Goal: Book appointment/travel/reservation

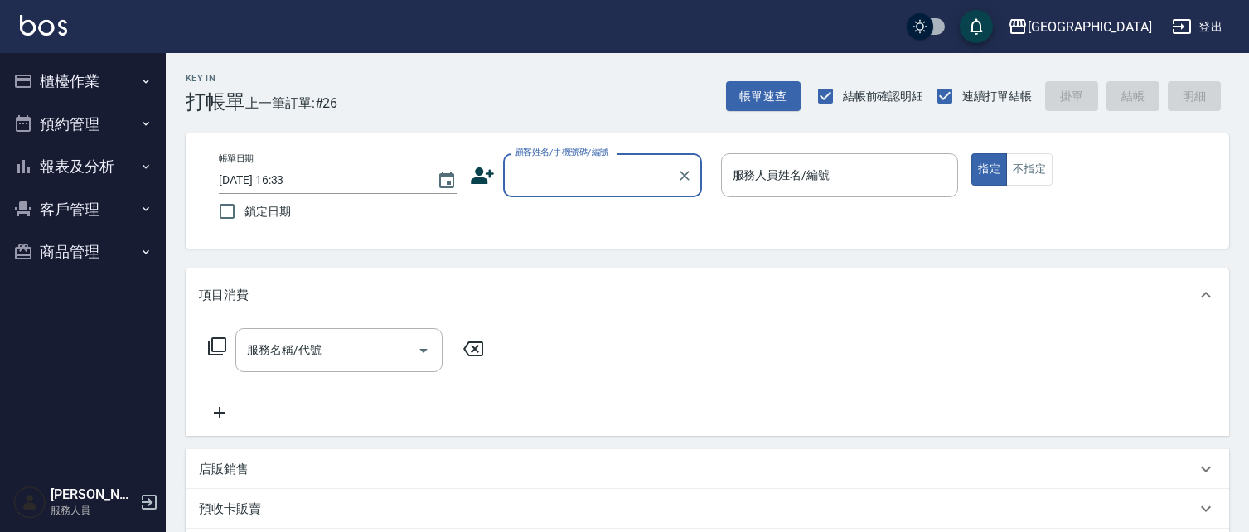
scroll to position [27, 0]
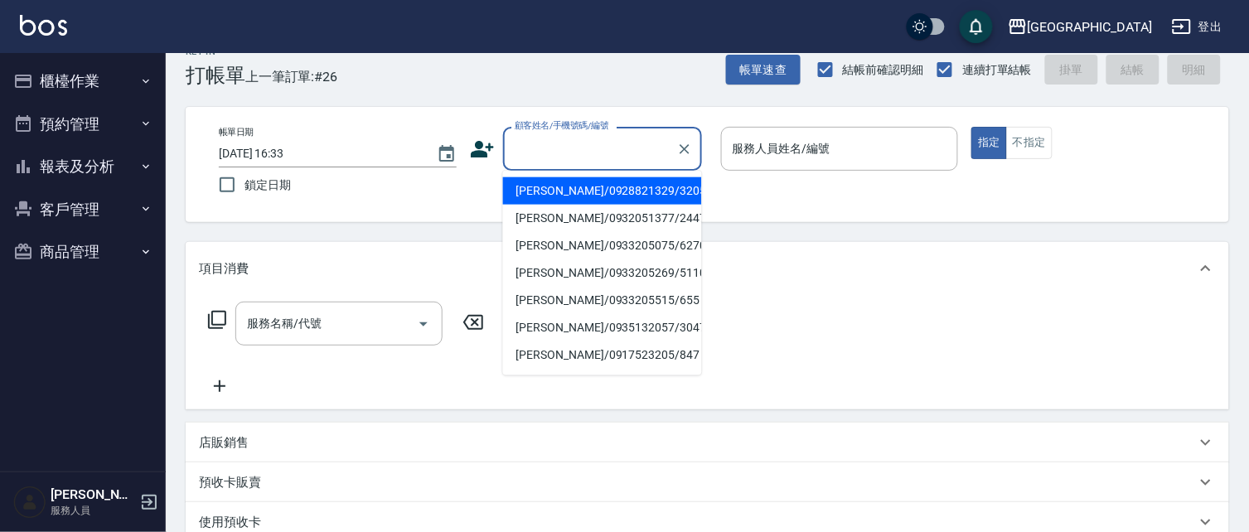
drag, startPoint x: 565, startPoint y: 161, endPoint x: 553, endPoint y: 152, distance: 14.8
click at [565, 160] on input "顧客姓名/手機號碼/編號" at bounding box center [590, 148] width 159 height 29
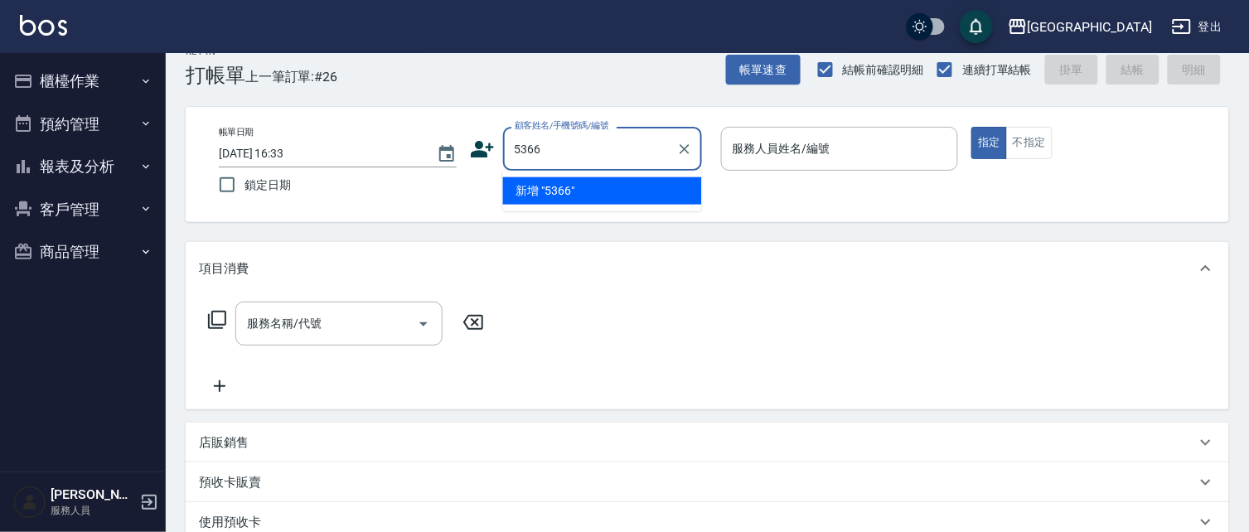
type input "5366"
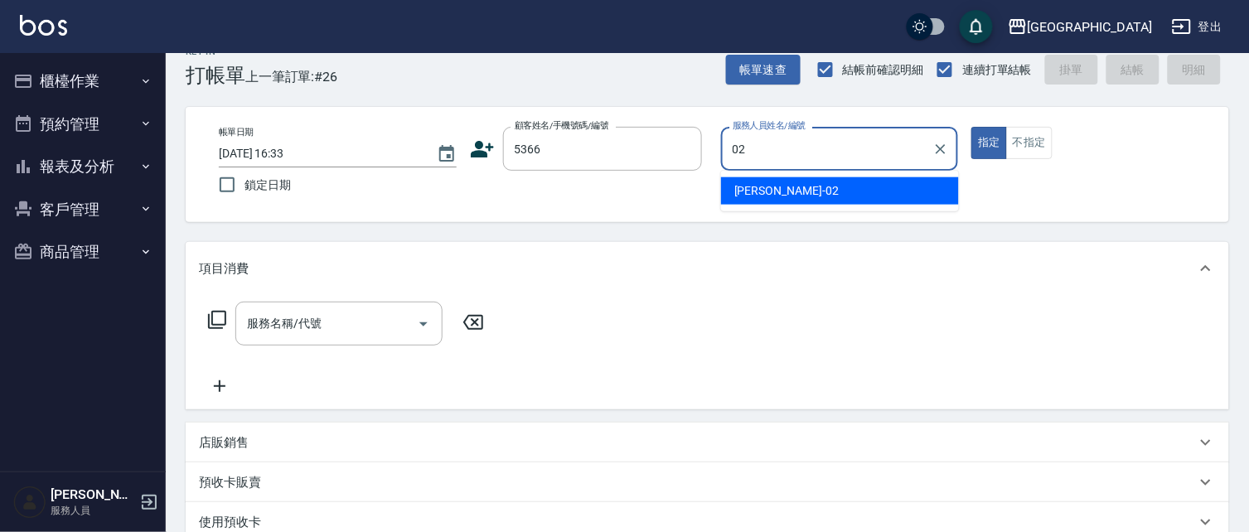
type input "02"
type button "true"
type input "[PERSON_NAME]-02"
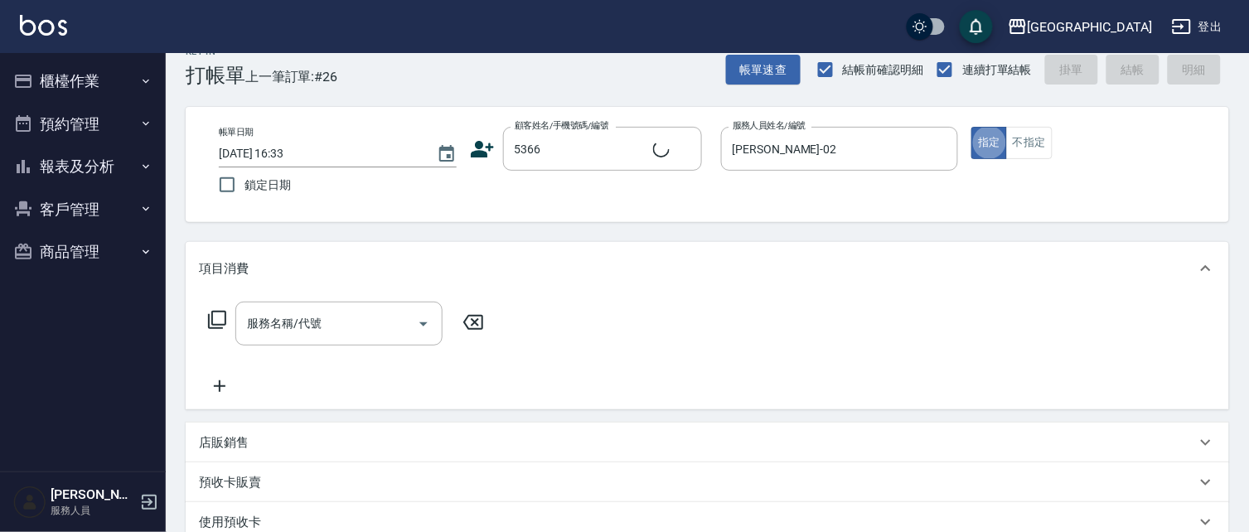
type input "2"
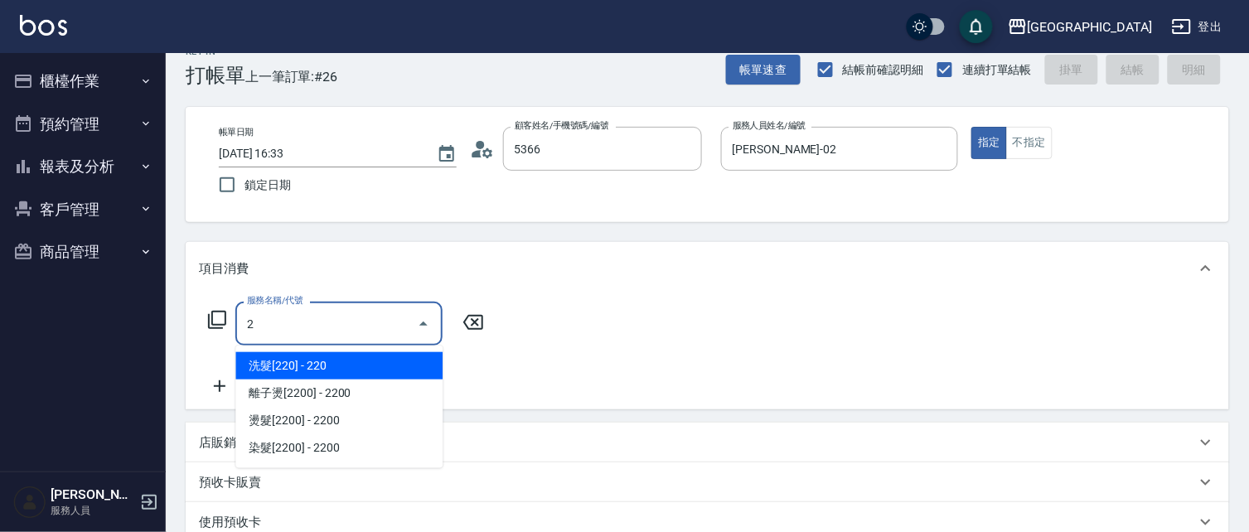
type input "[PERSON_NAME]/0933911845/5366"
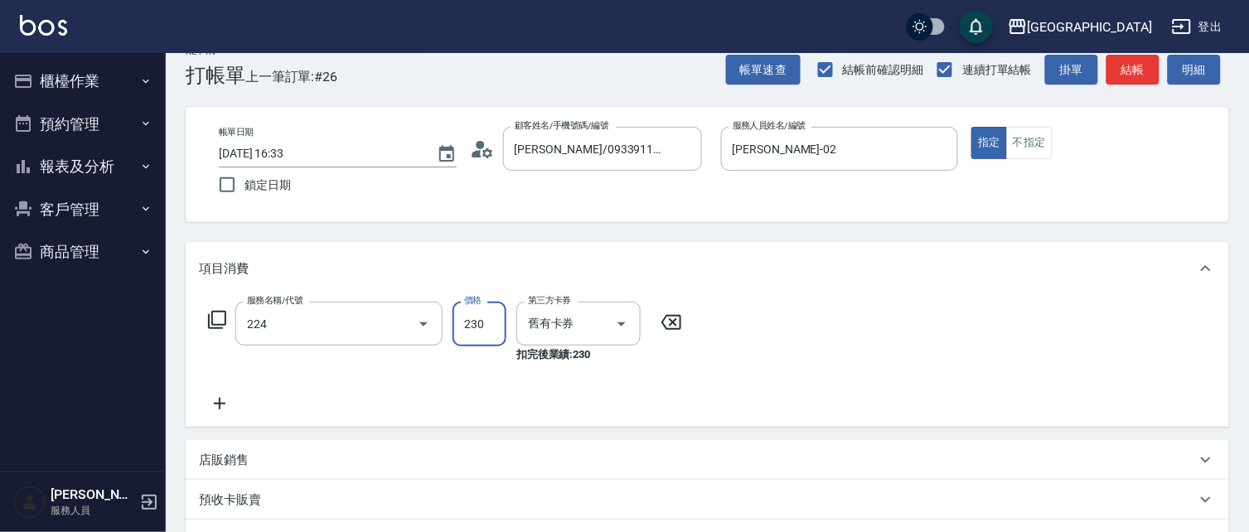
type input "洗髮(卡)230(224)"
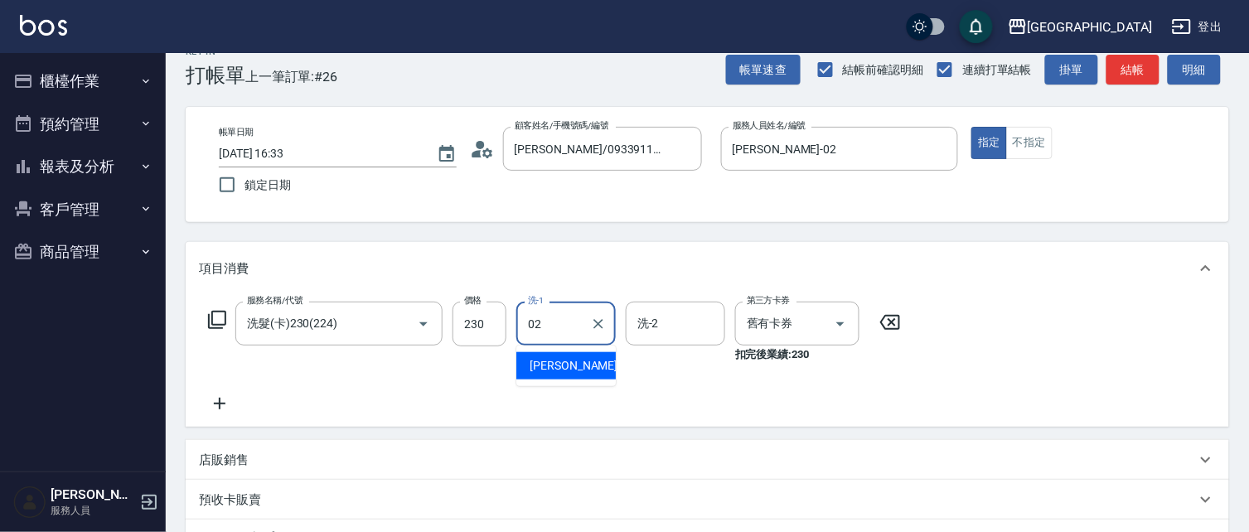
type input "[PERSON_NAME]-02"
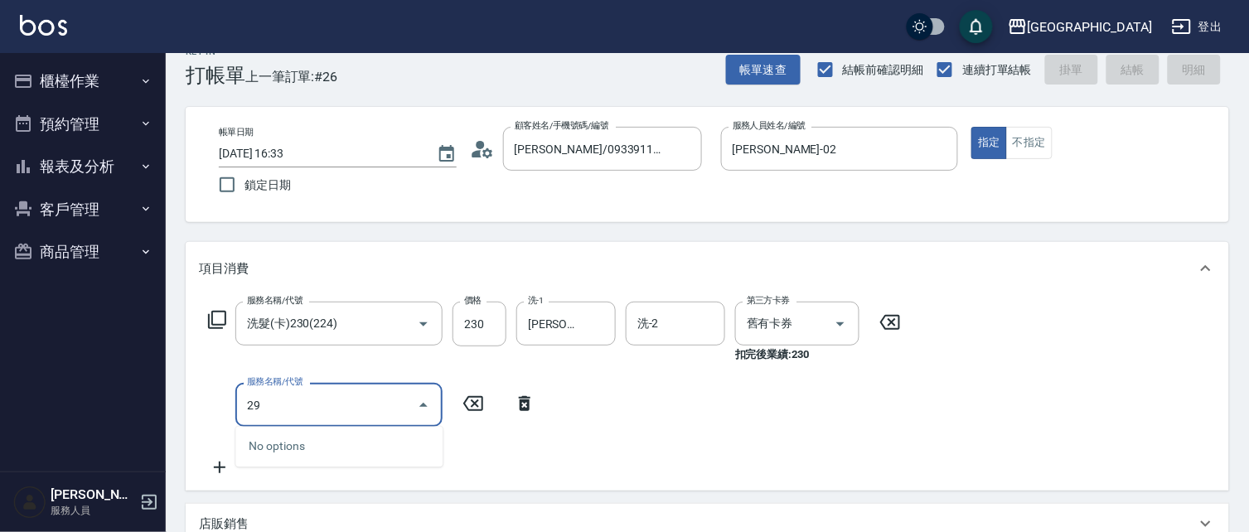
type input "291"
type input "[DATE] 19:07"
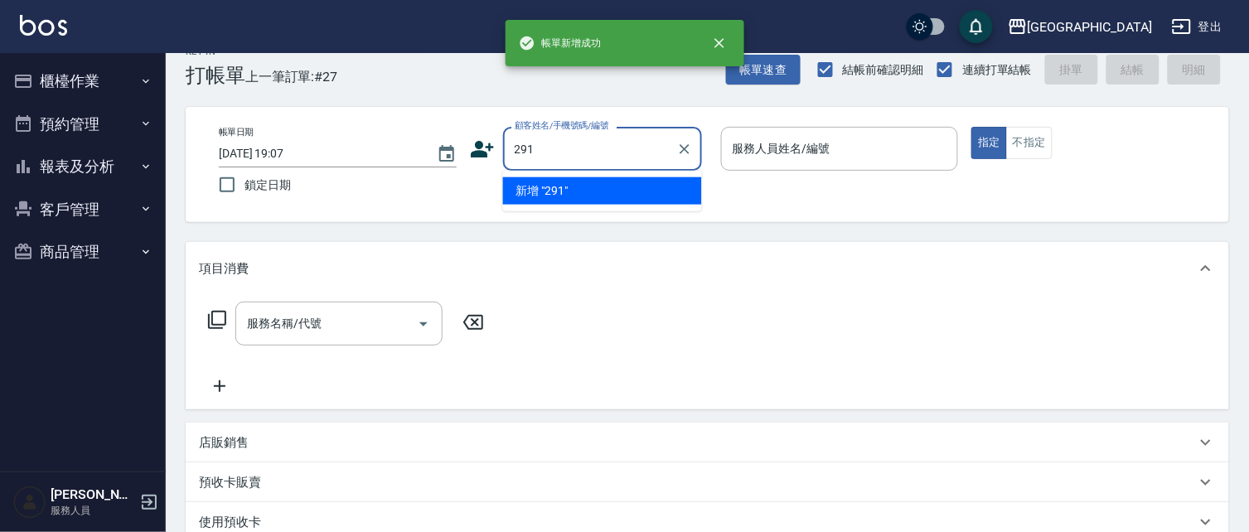
type input "291"
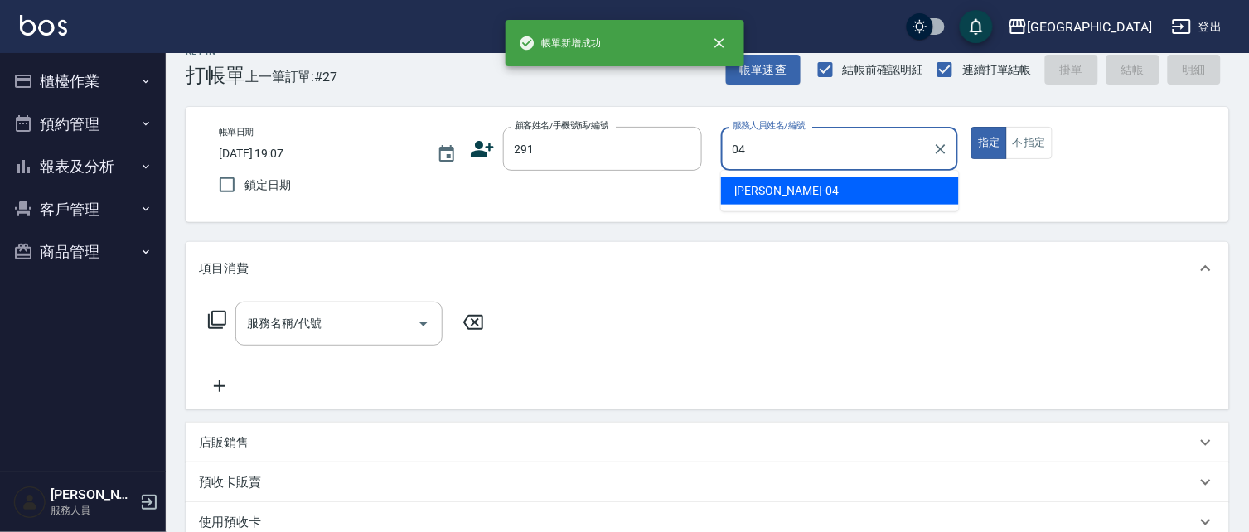
type input "[PERSON_NAME]-04"
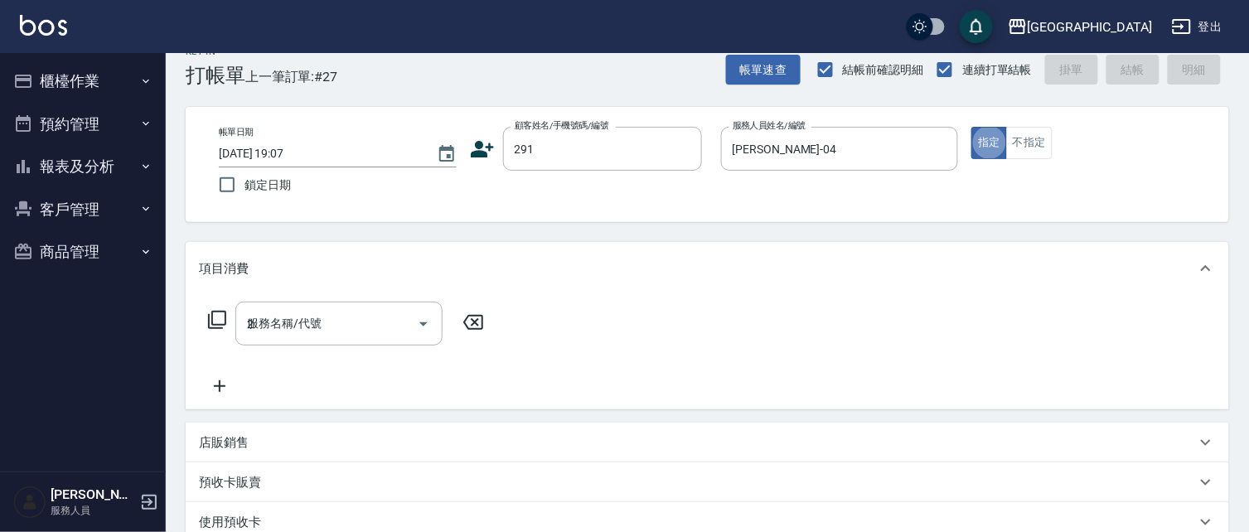
type input "20"
type input "[PERSON_NAME]/291/291"
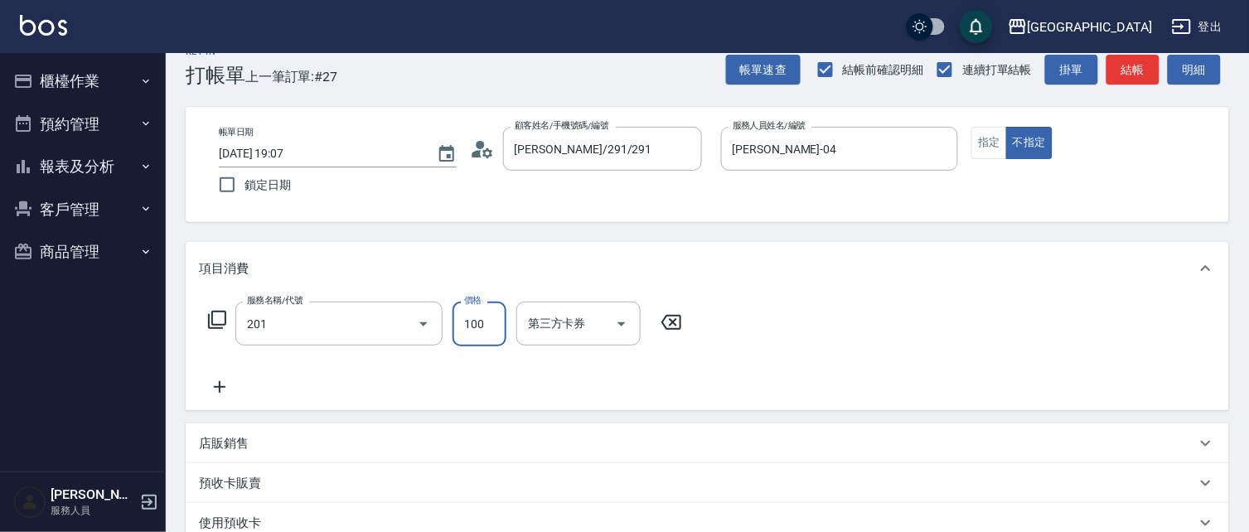
type input "洗髮[100](201)"
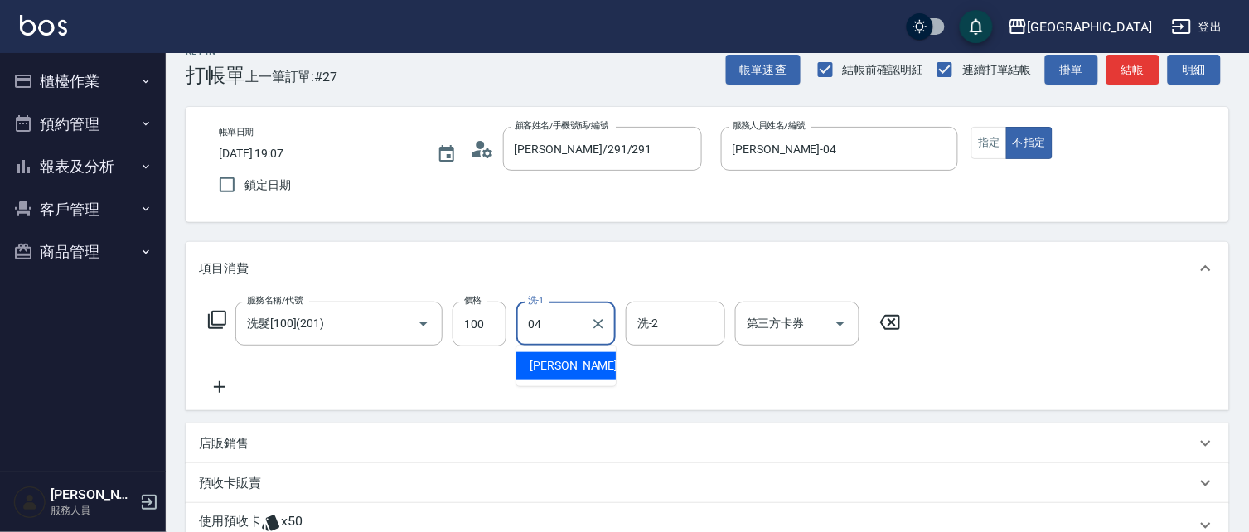
type input "[PERSON_NAME]-04"
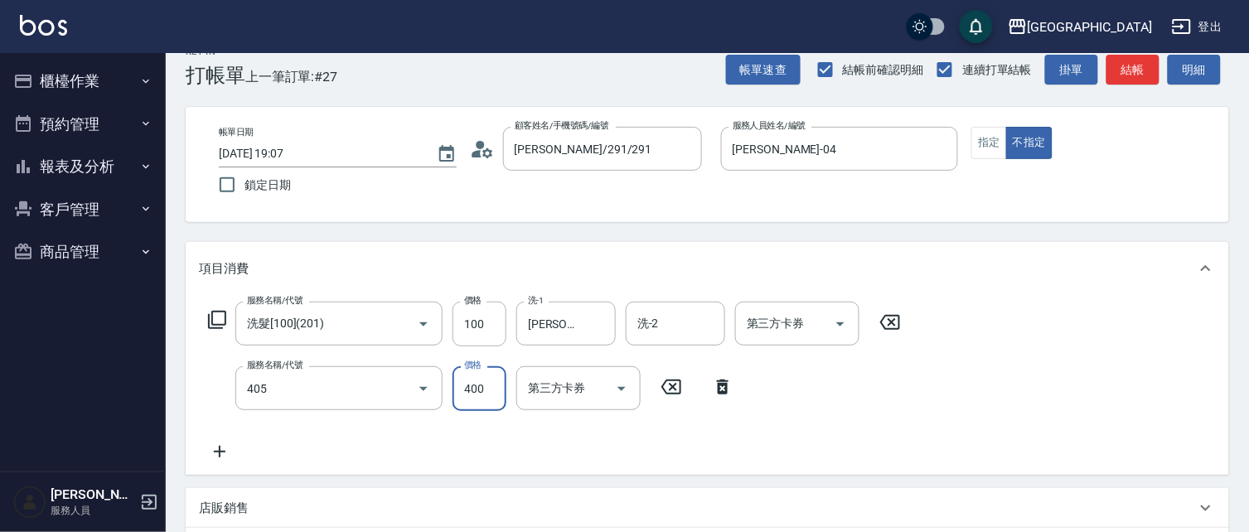
type input "剪髮(400)(405)"
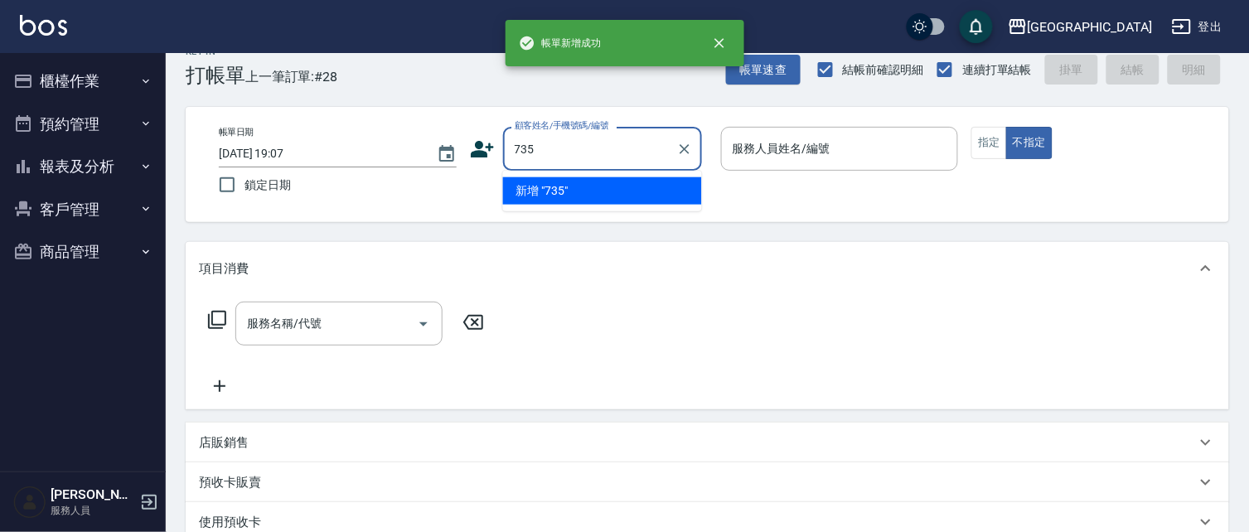
type input "735"
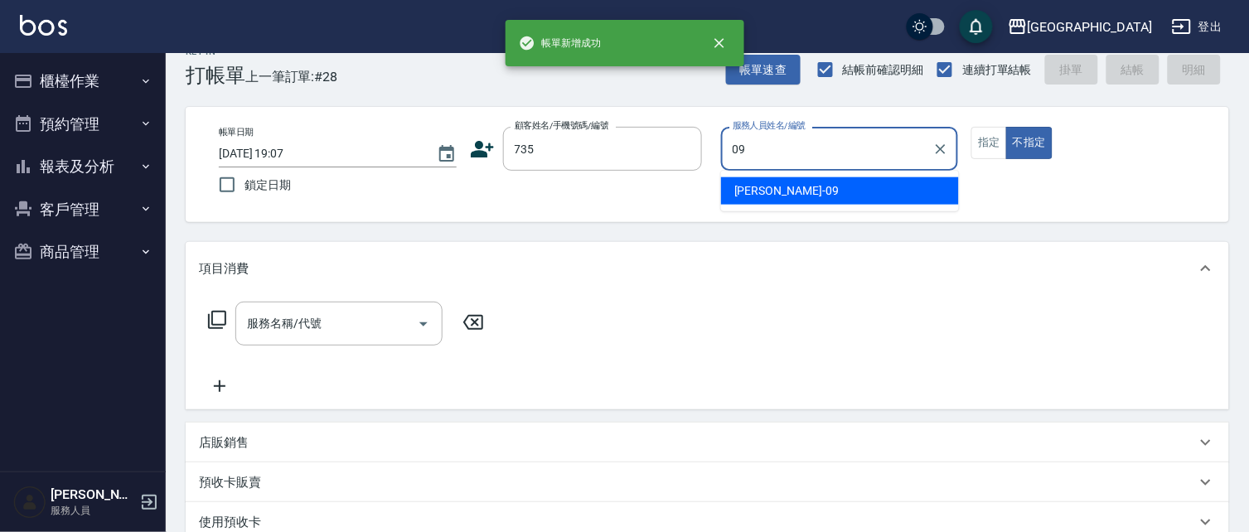
type input "[PERSON_NAME]-09"
type button "false"
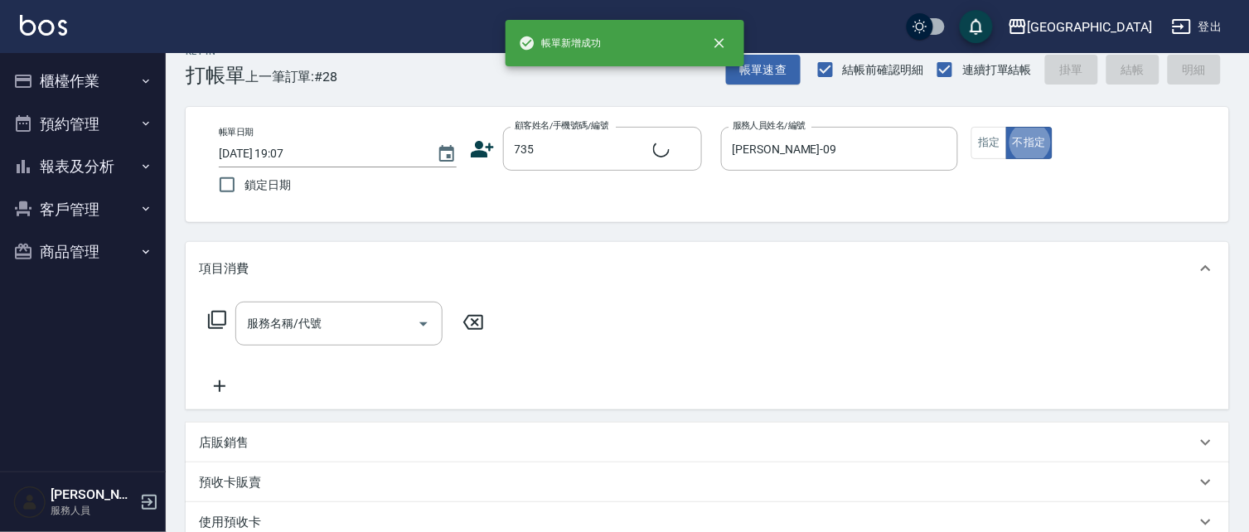
type input "[PERSON_NAME]/ 0958338986/735"
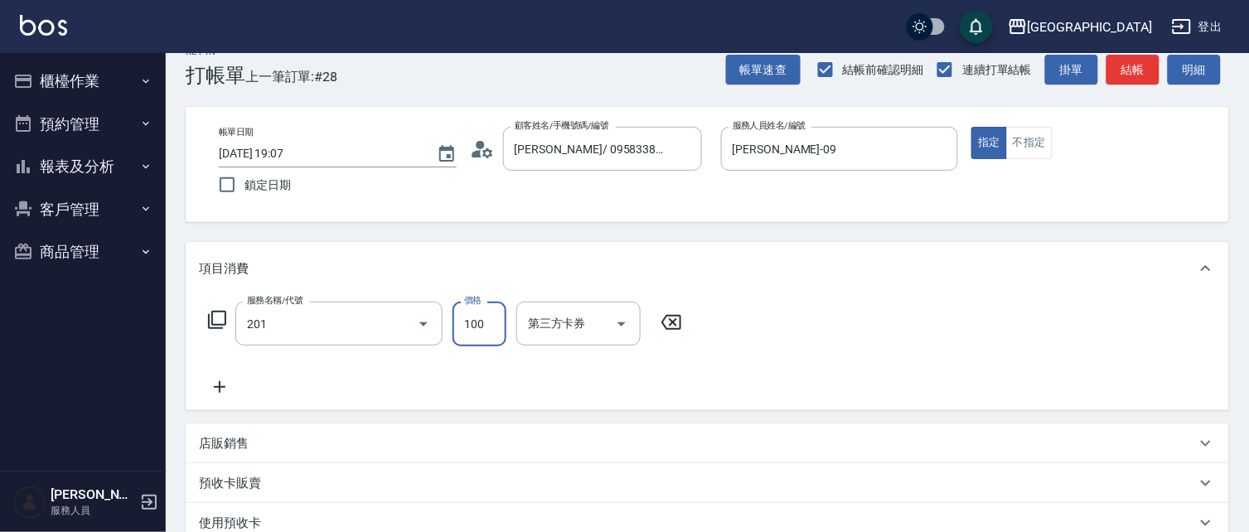
type input "洗髮[100](201)"
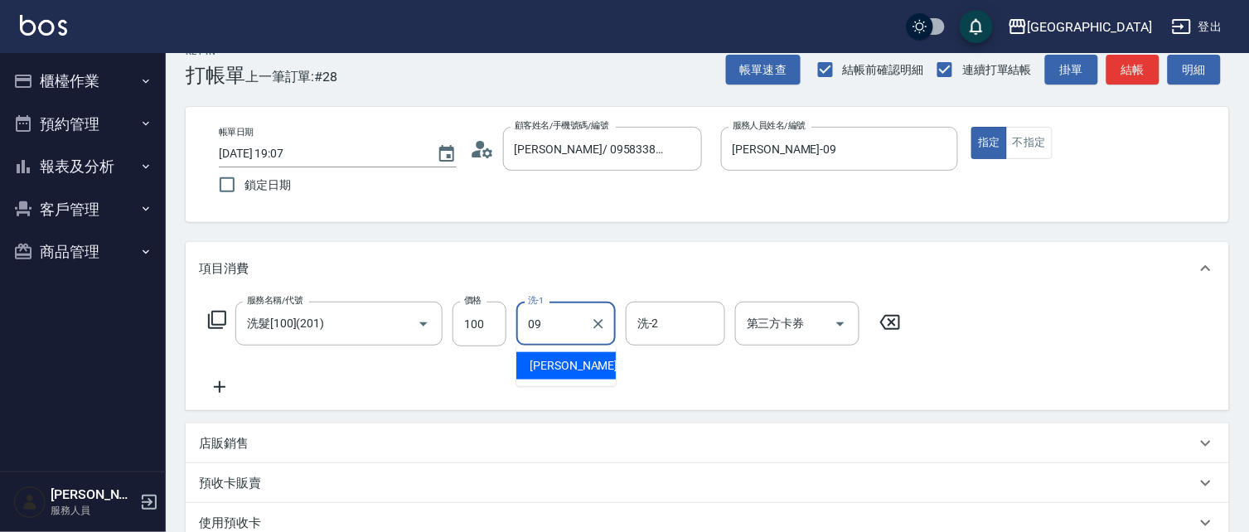
type input "[PERSON_NAME]-09"
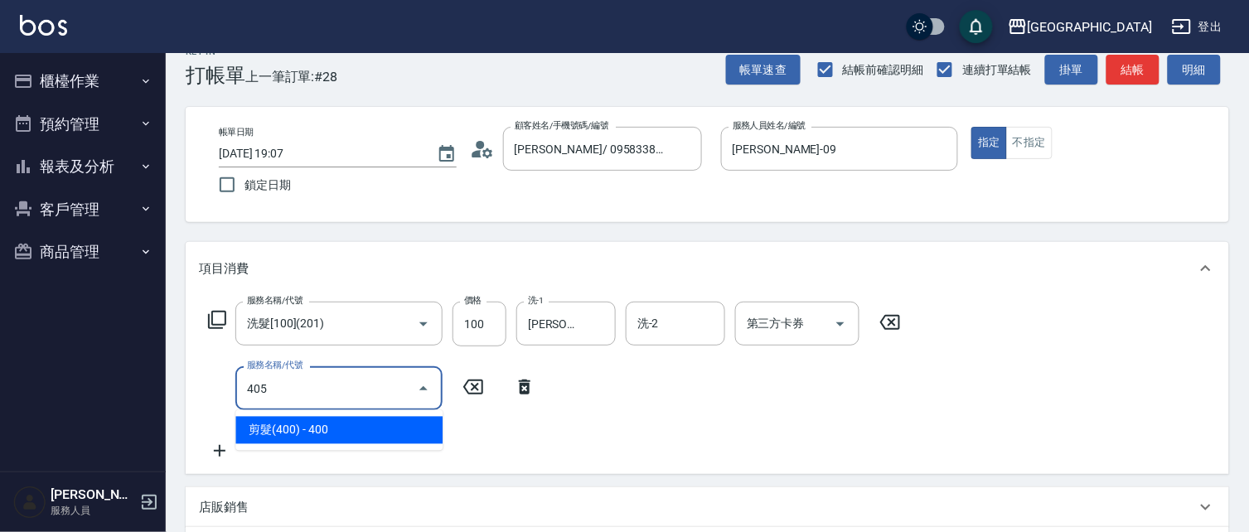
type input "剪髮(400)(405)"
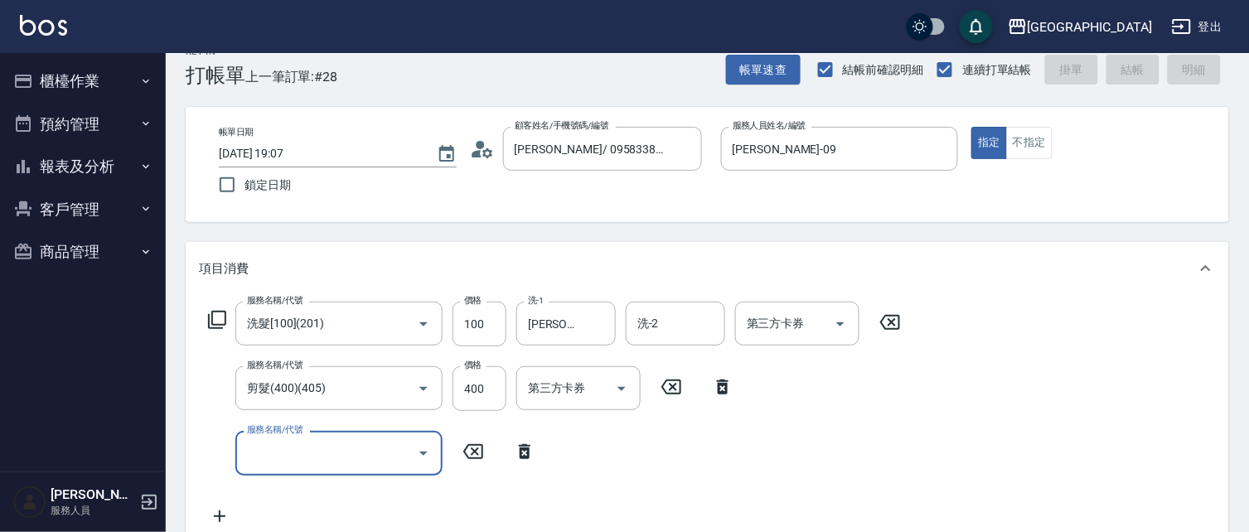
type input "[DATE] 19:08"
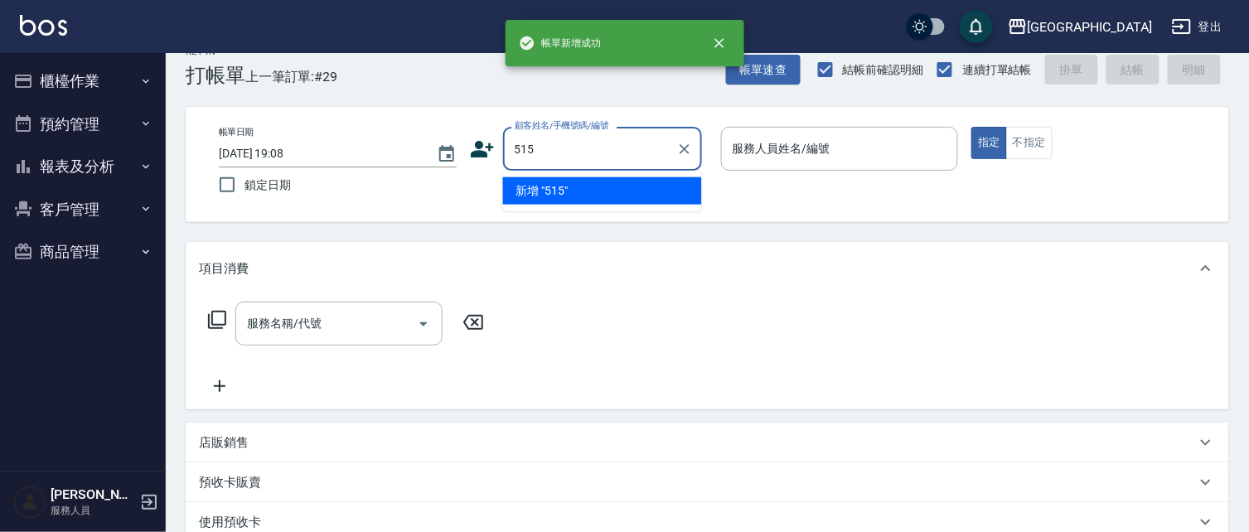
type input "515"
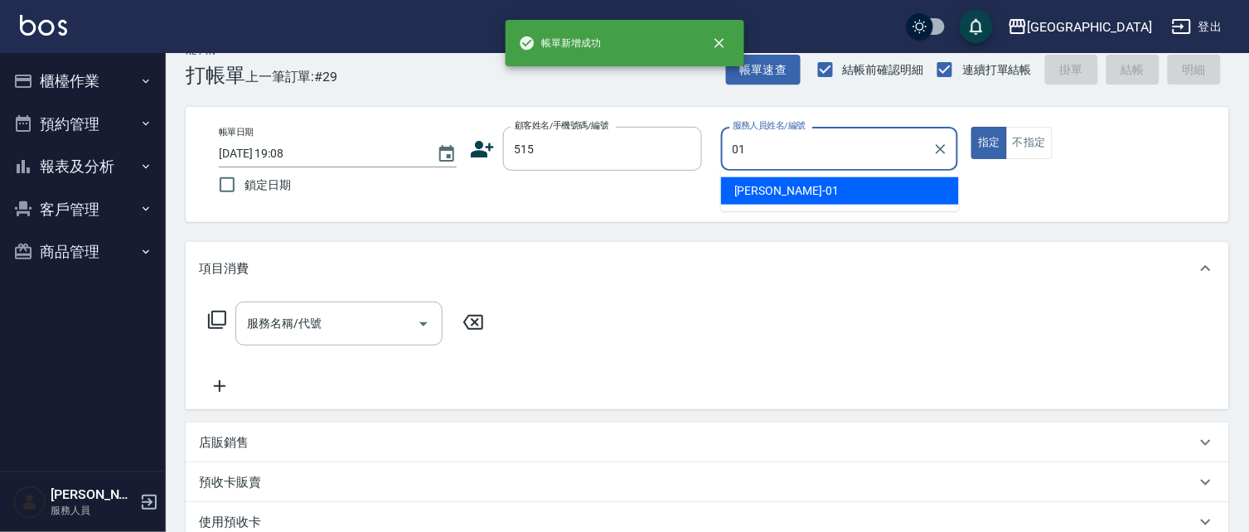
type input "[PERSON_NAME]-01"
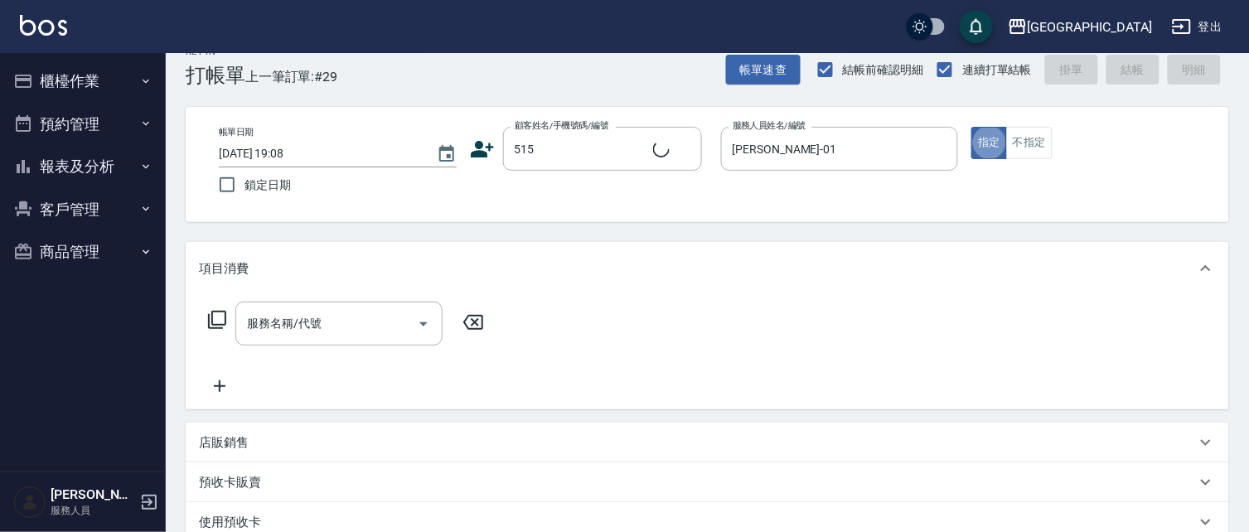
type input "[PERSON_NAME]/0921697060/515"
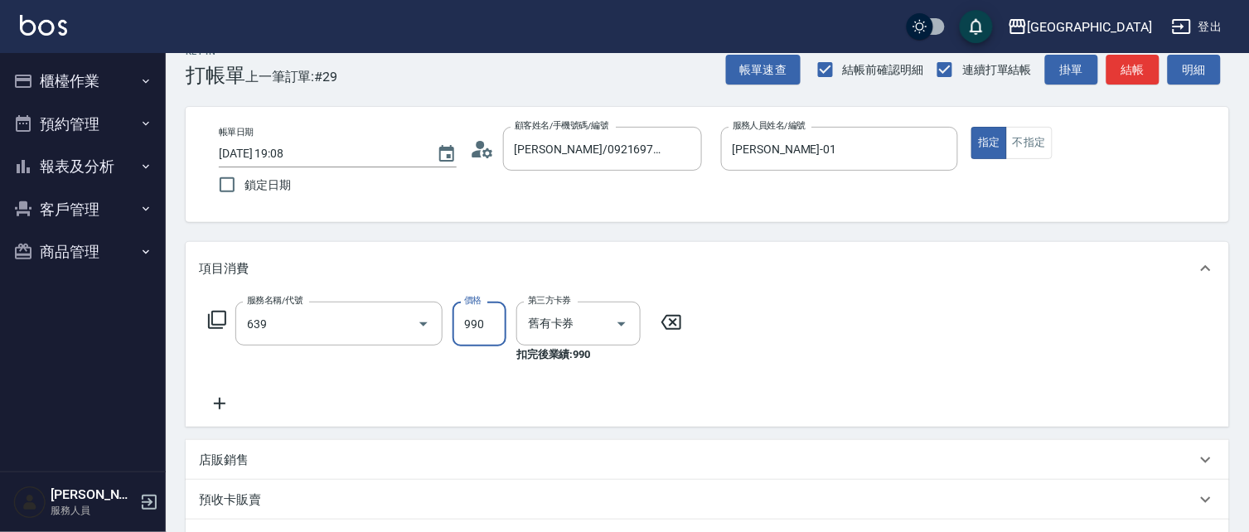
type input "(芙)蘆薈髮膜套卡(自材)(639)"
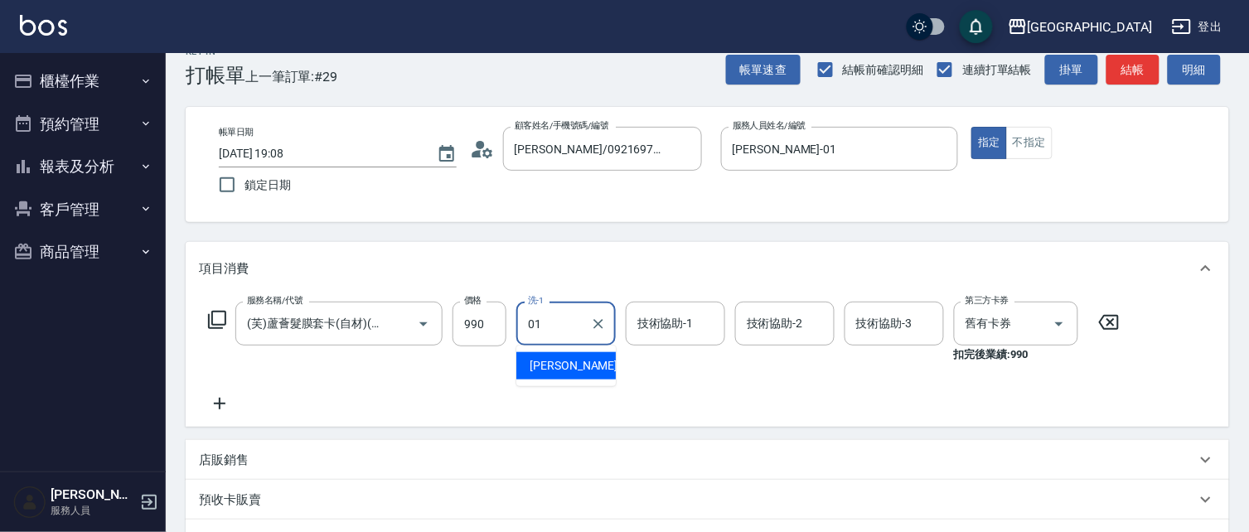
type input "[PERSON_NAME]-01"
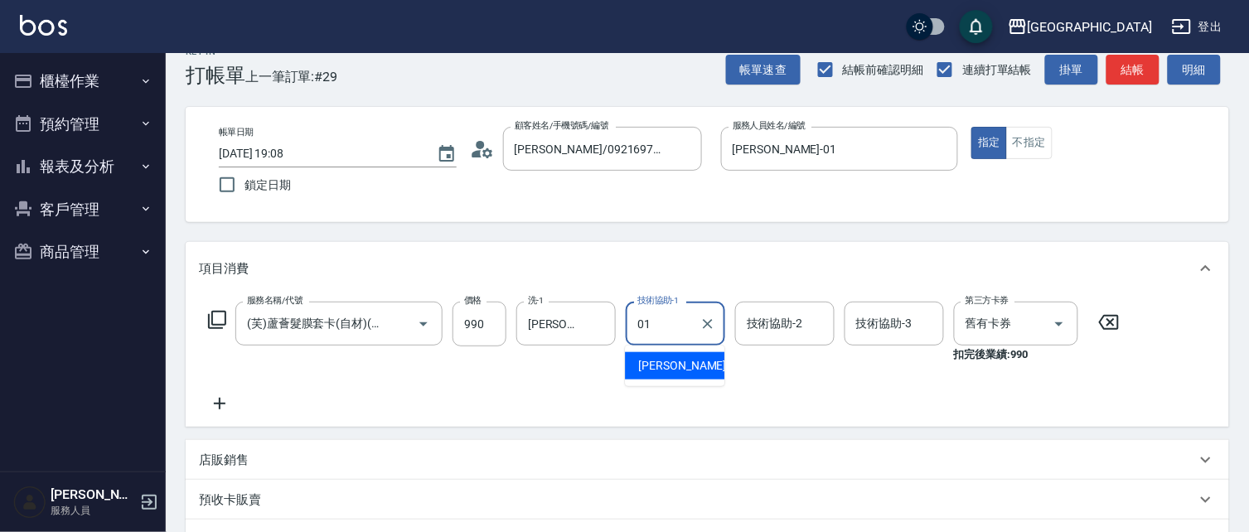
type input "[PERSON_NAME]-01"
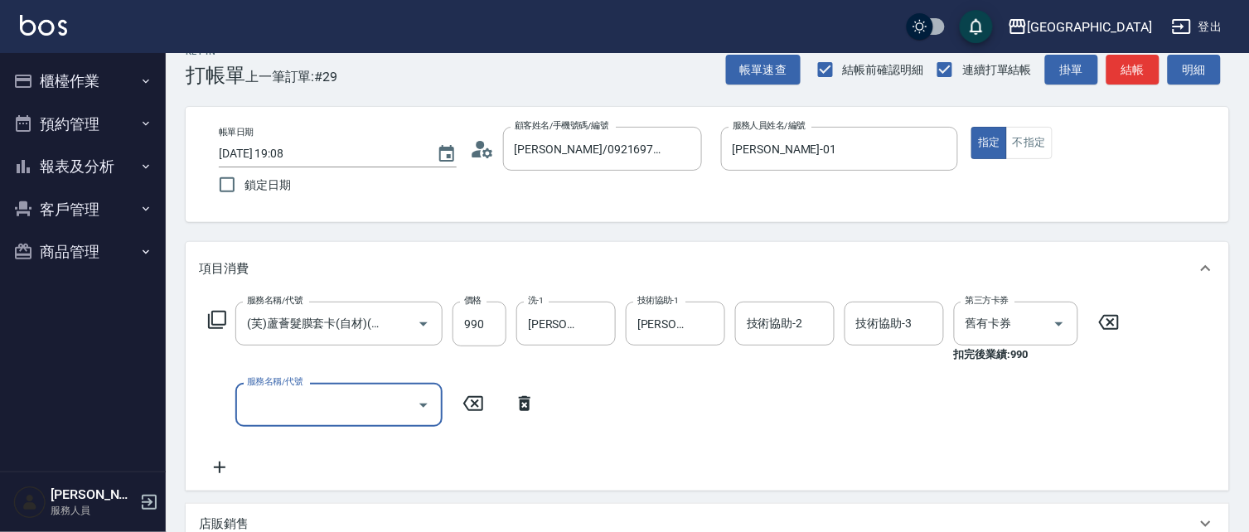
scroll to position [0, 0]
click at [423, 407] on icon "Open" at bounding box center [424, 405] width 20 height 20
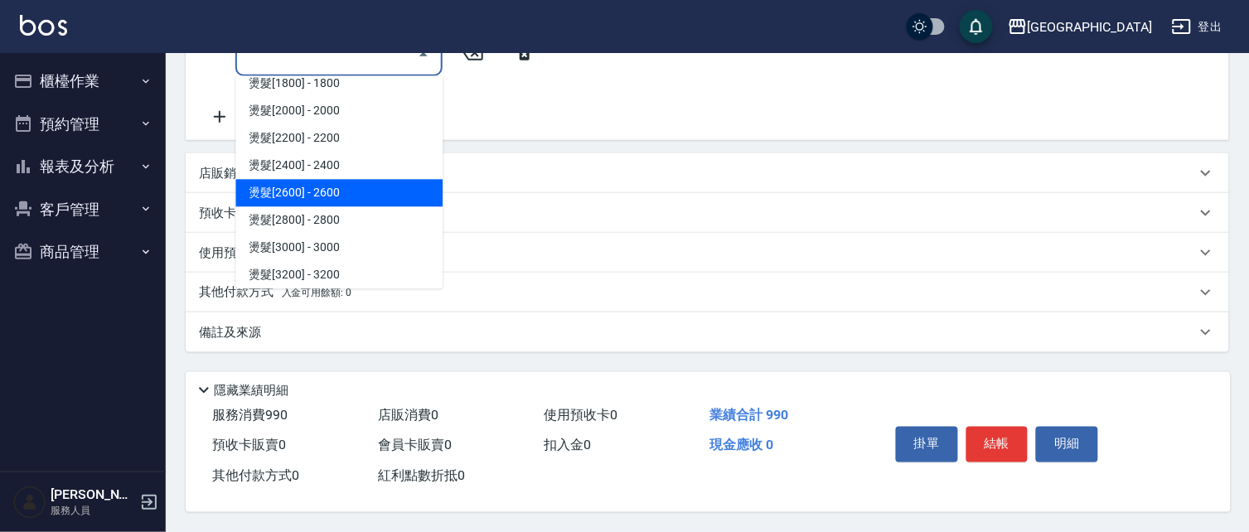
scroll to position [861, 0]
click at [377, 187] on span "燙髮[2600] - 2600" at bounding box center [338, 192] width 207 height 27
type input "燙髮[2600](317)"
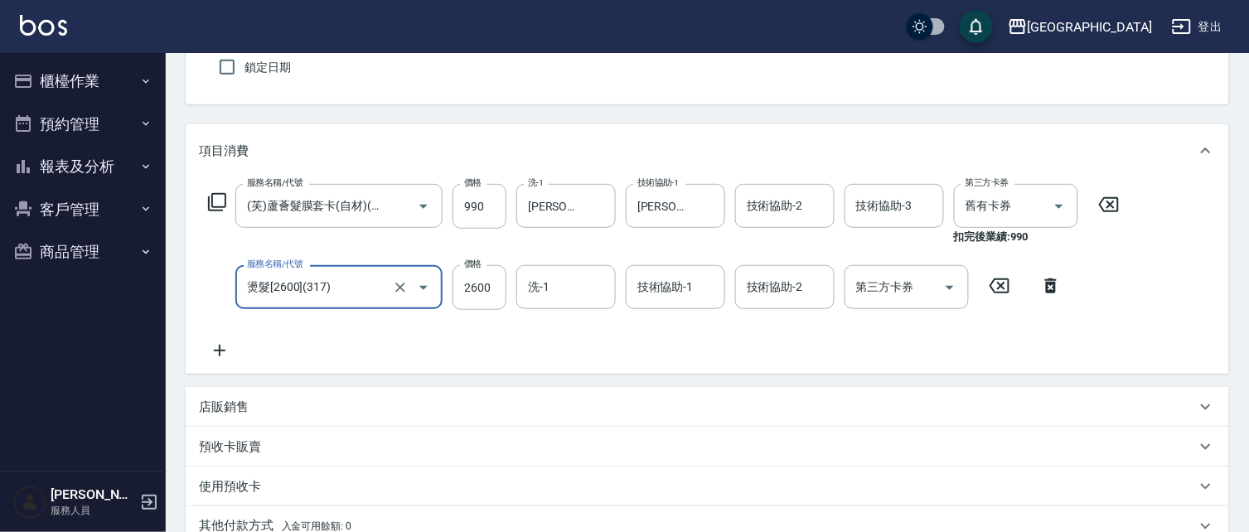
scroll to position [143, 0]
type input "2510"
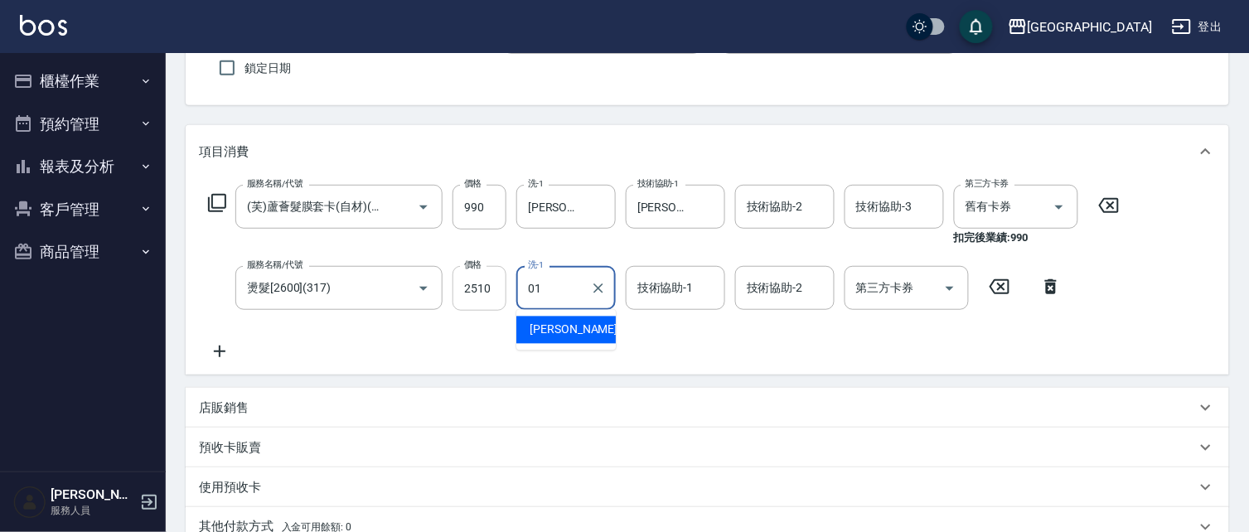
type input "[PERSON_NAME]-01"
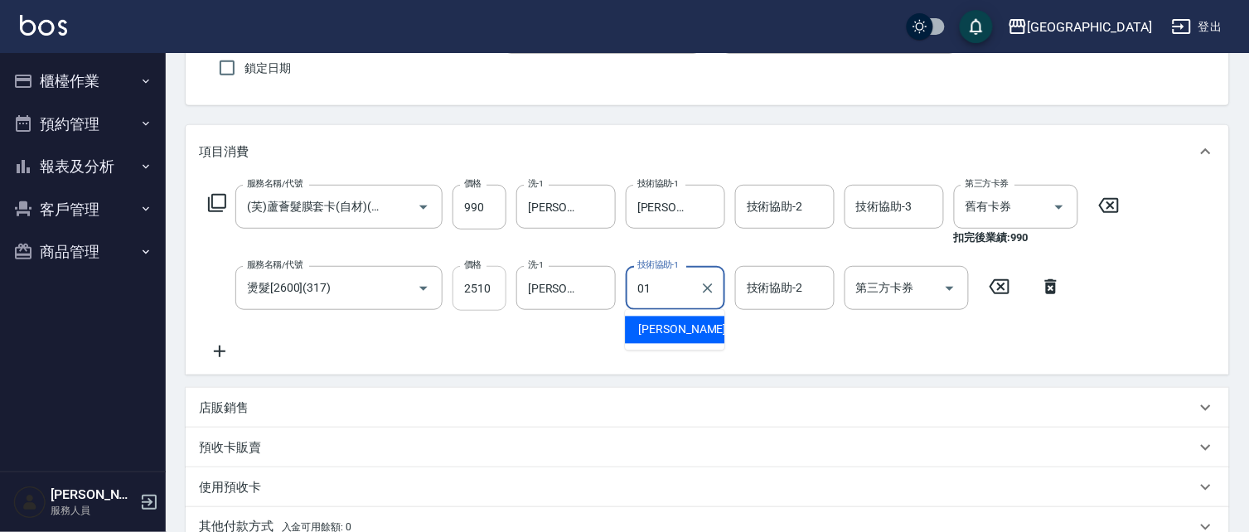
type input "[PERSON_NAME]-01"
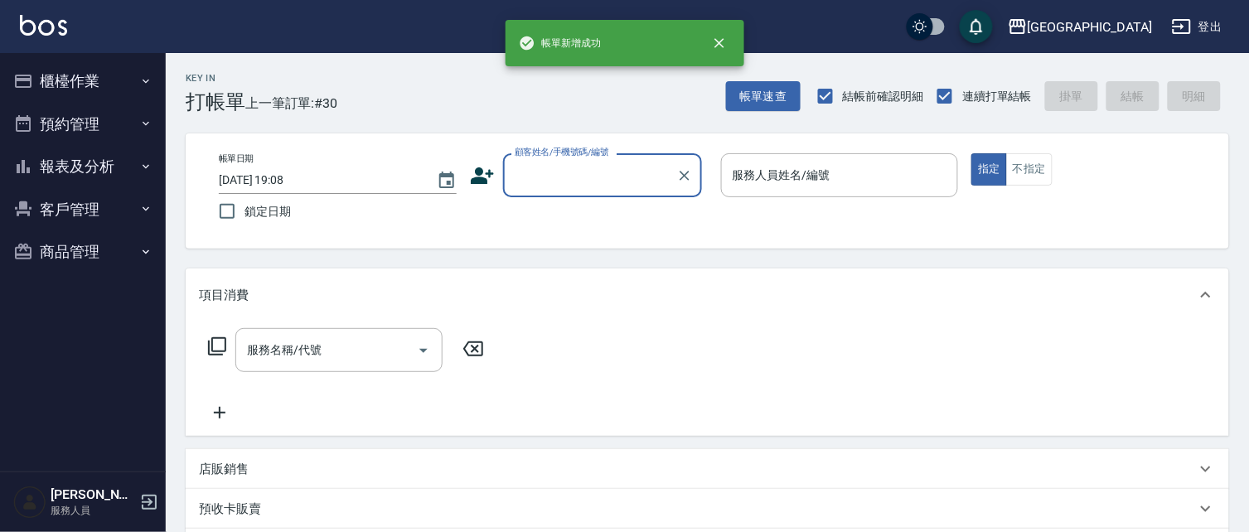
scroll to position [0, 0]
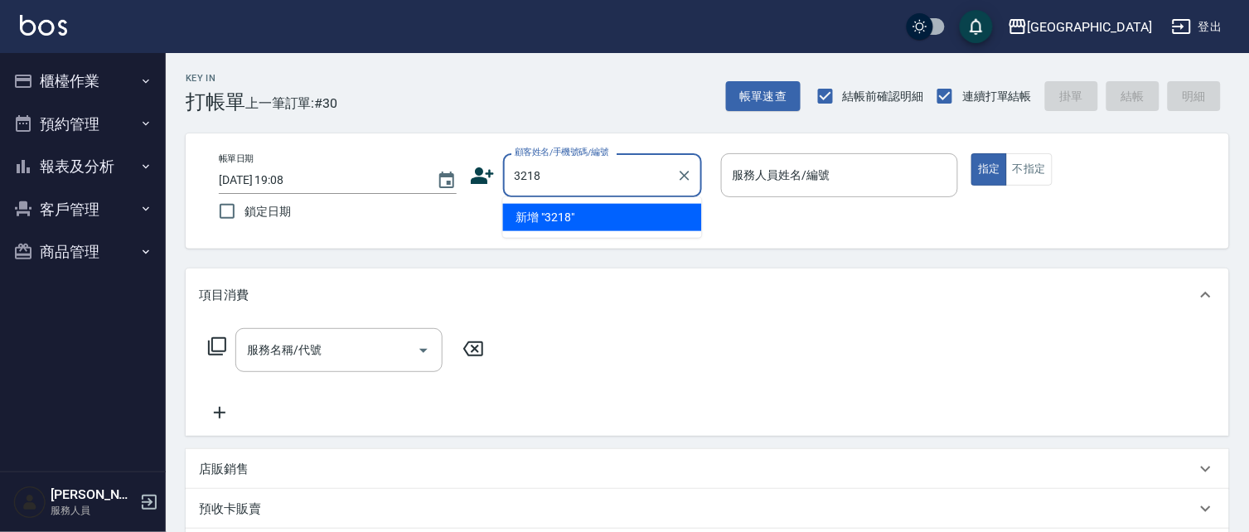
type input "3218"
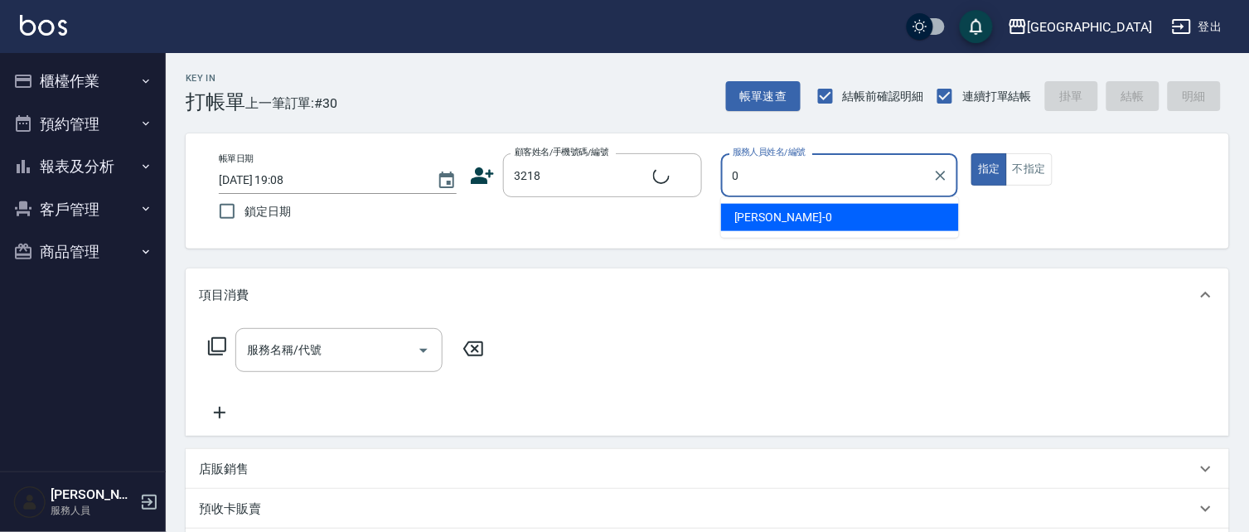
type input "01"
type input "[PERSON_NAME]/3218/3218"
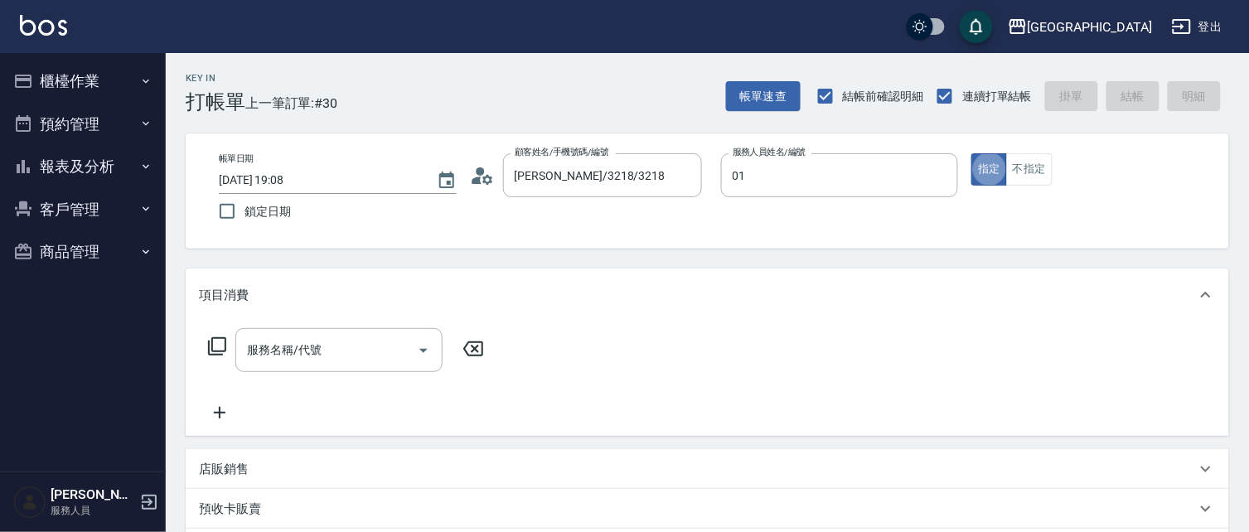
type input "[PERSON_NAME]-01"
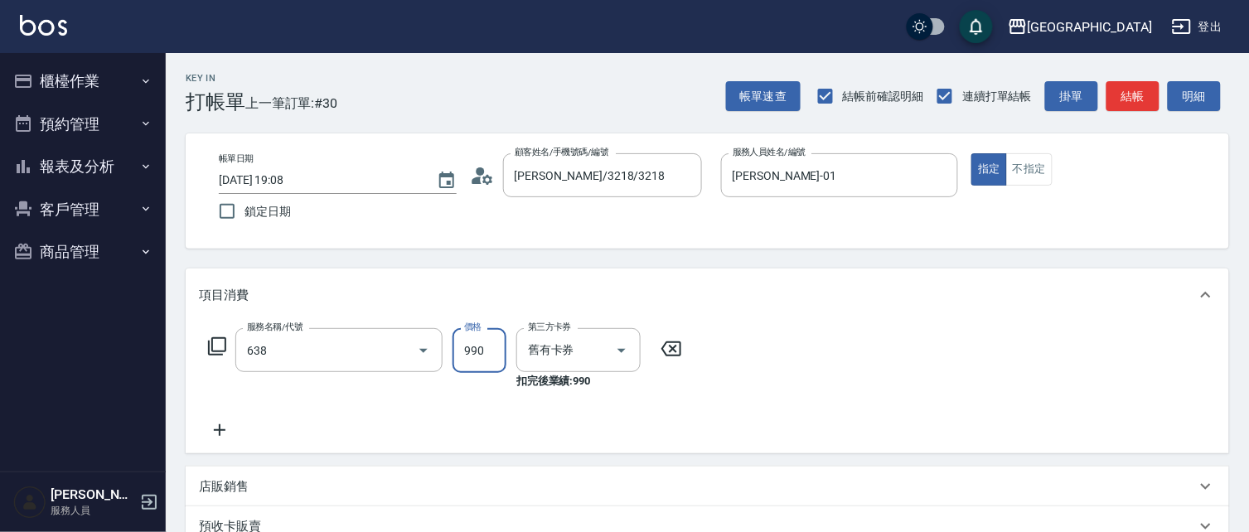
type input "(芙)頭皮養護套卡(638)"
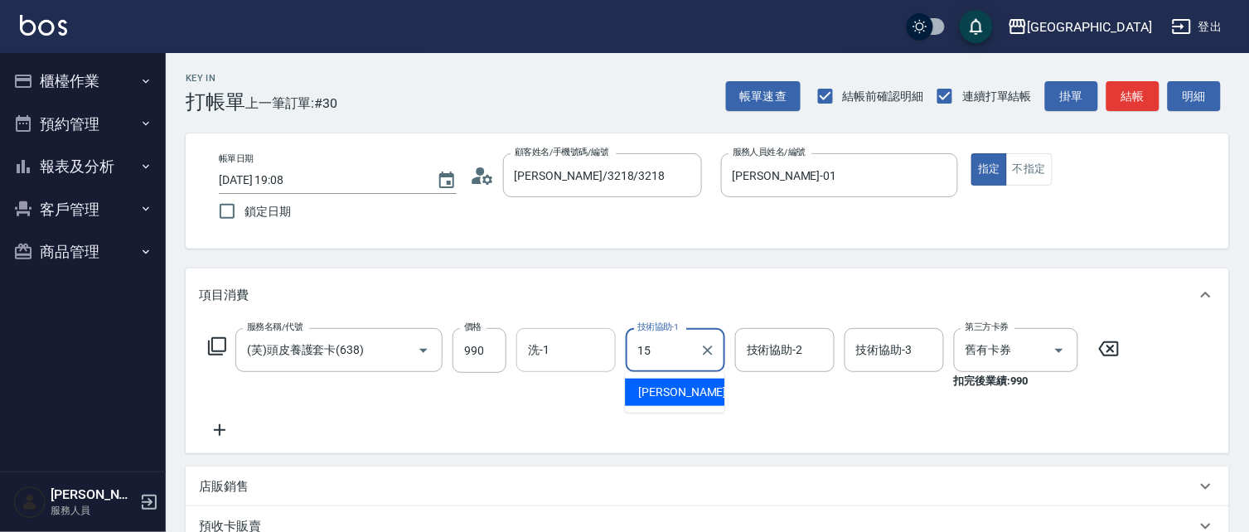
type input "15"
click at [578, 336] on input "洗-1" at bounding box center [566, 350] width 85 height 29
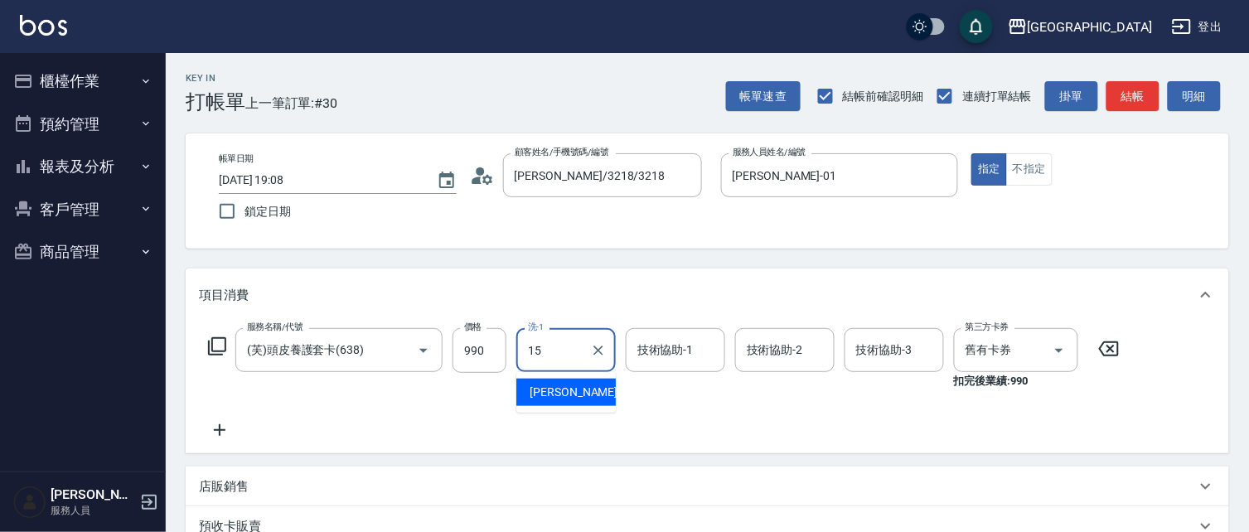
type input "[PERSON_NAME]-15"
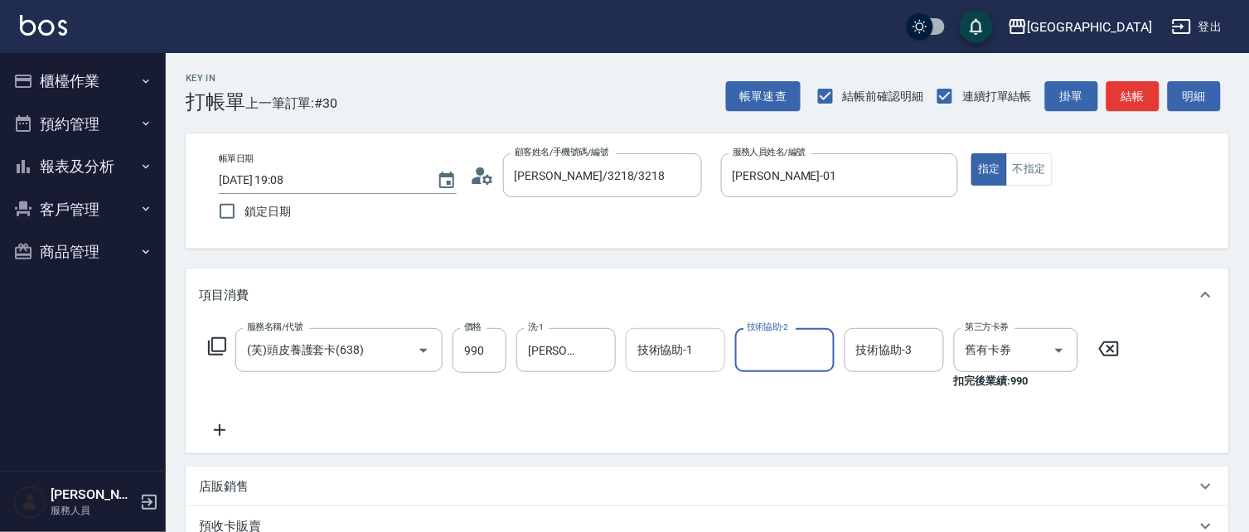
click at [653, 357] on div "技術協助-1 技術協助-1" at bounding box center [675, 350] width 99 height 44
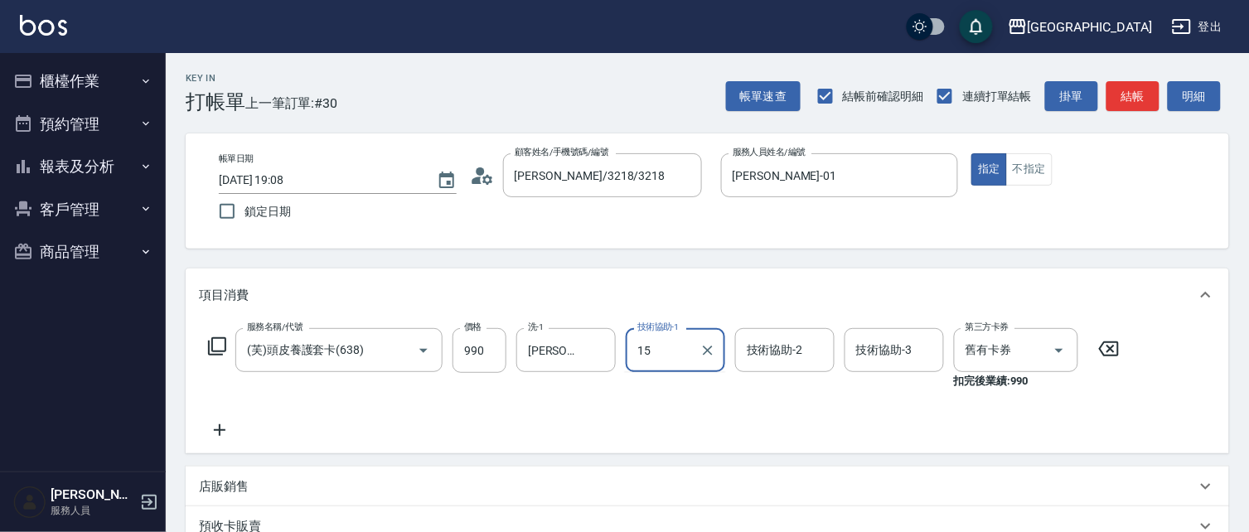
type input "[PERSON_NAME]-15"
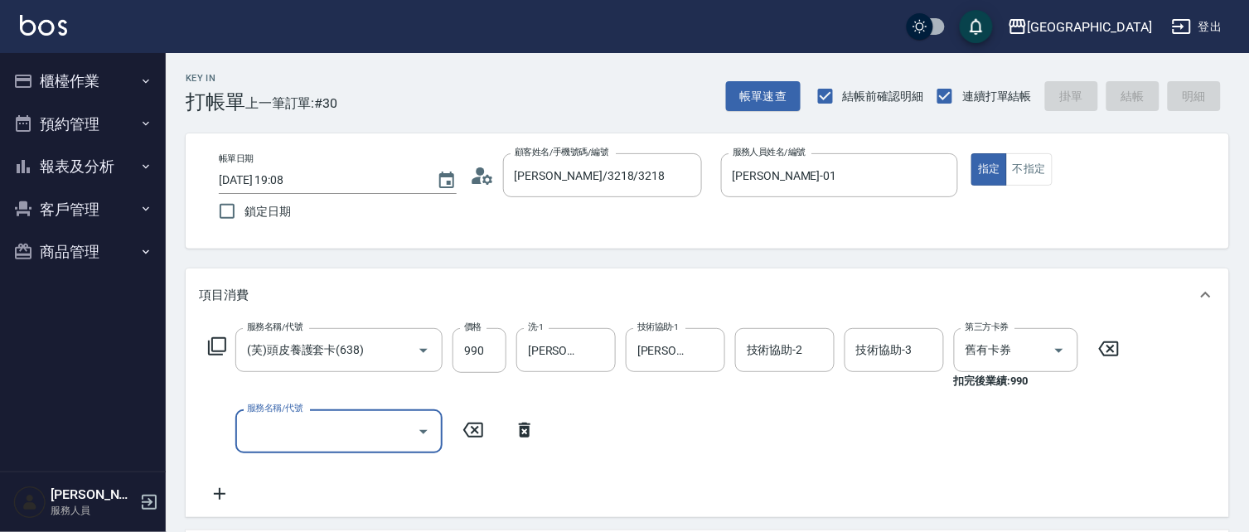
type input "[DATE] 19:17"
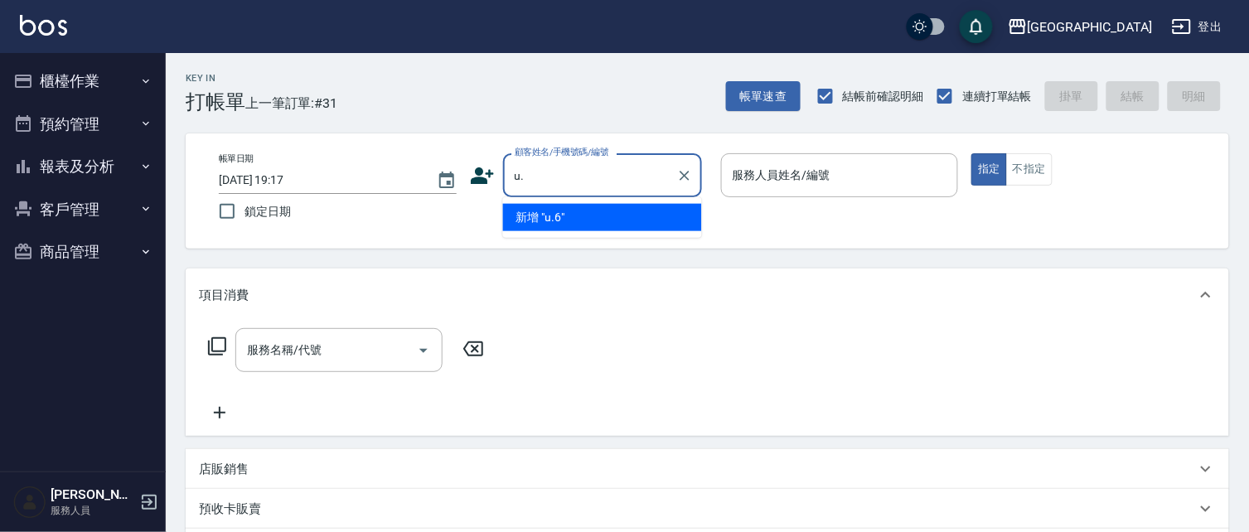
type input "u"
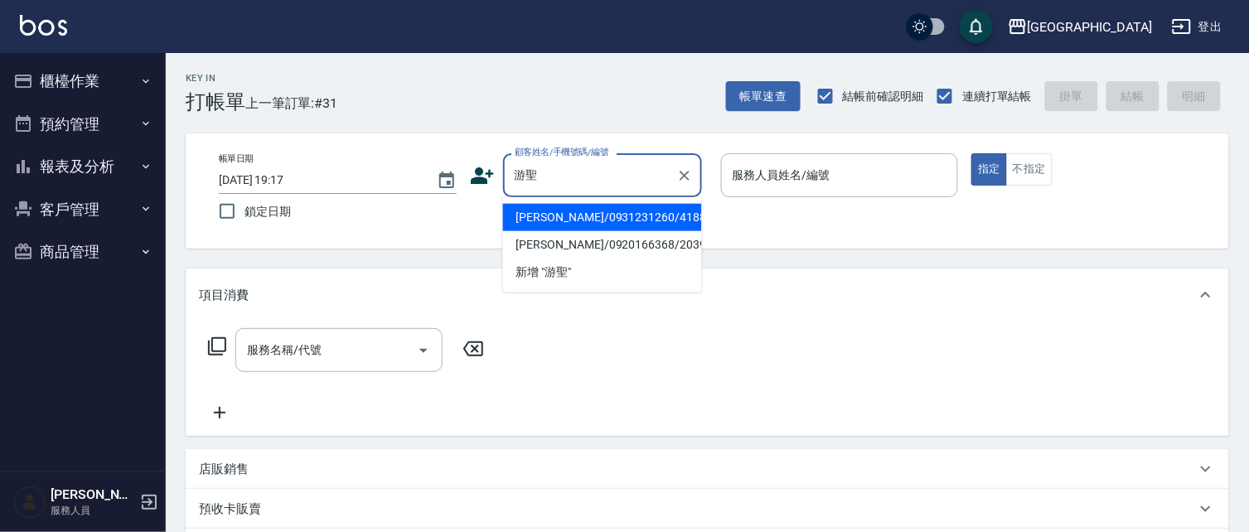
drag, startPoint x: 645, startPoint y: 226, endPoint x: 565, endPoint y: 182, distance: 90.5
click at [647, 225] on li "[PERSON_NAME]/0931231260/4188" at bounding box center [602, 217] width 199 height 27
type input "[PERSON_NAME]/0931231260/4188"
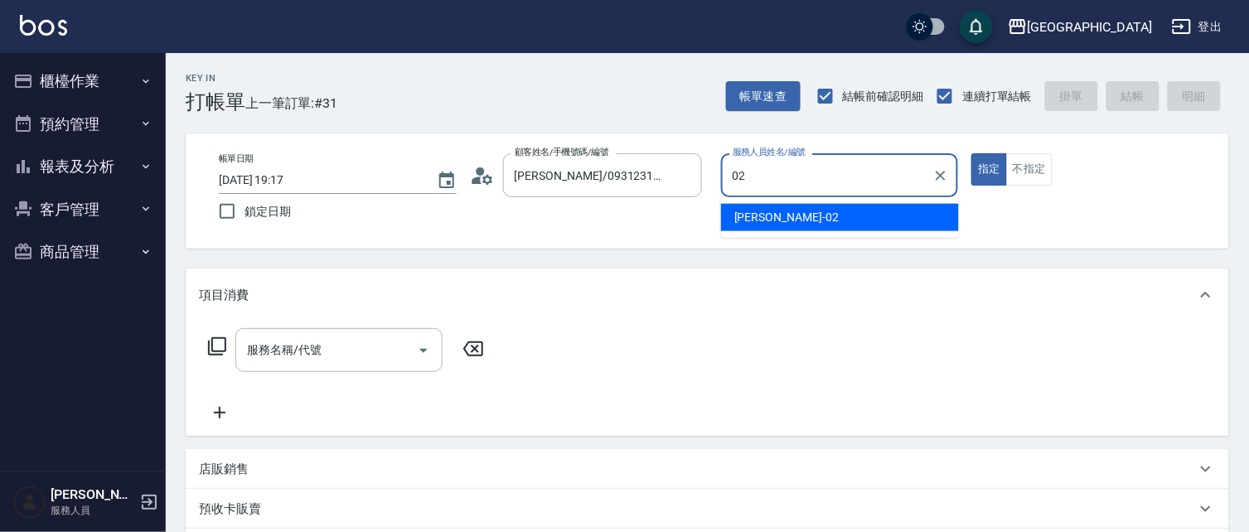
type input "[PERSON_NAME]-02"
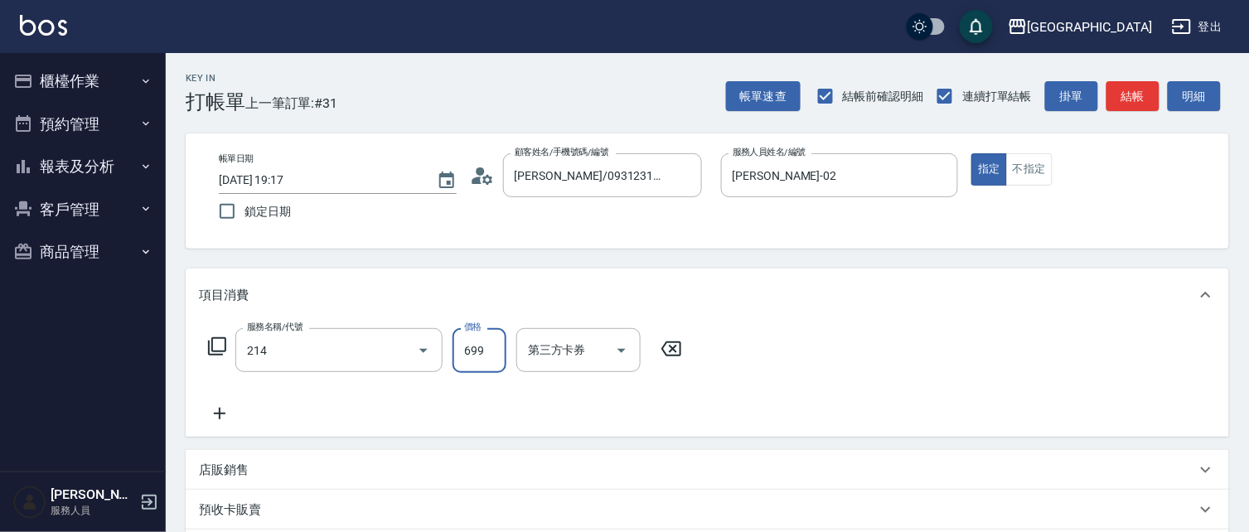
type input "滾珠洗髪699(214)"
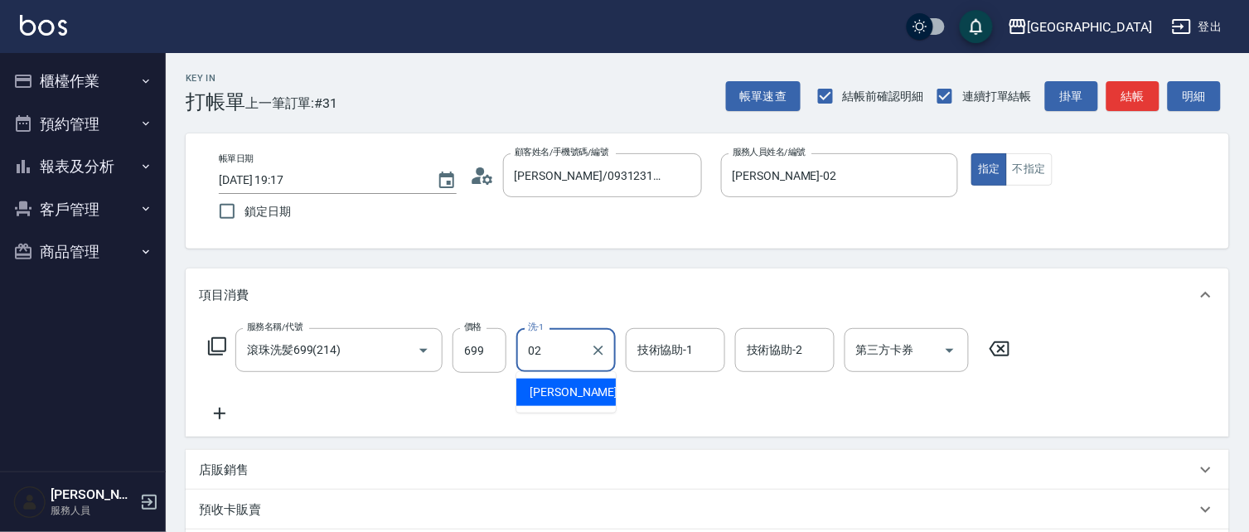
type input "[PERSON_NAME]-02"
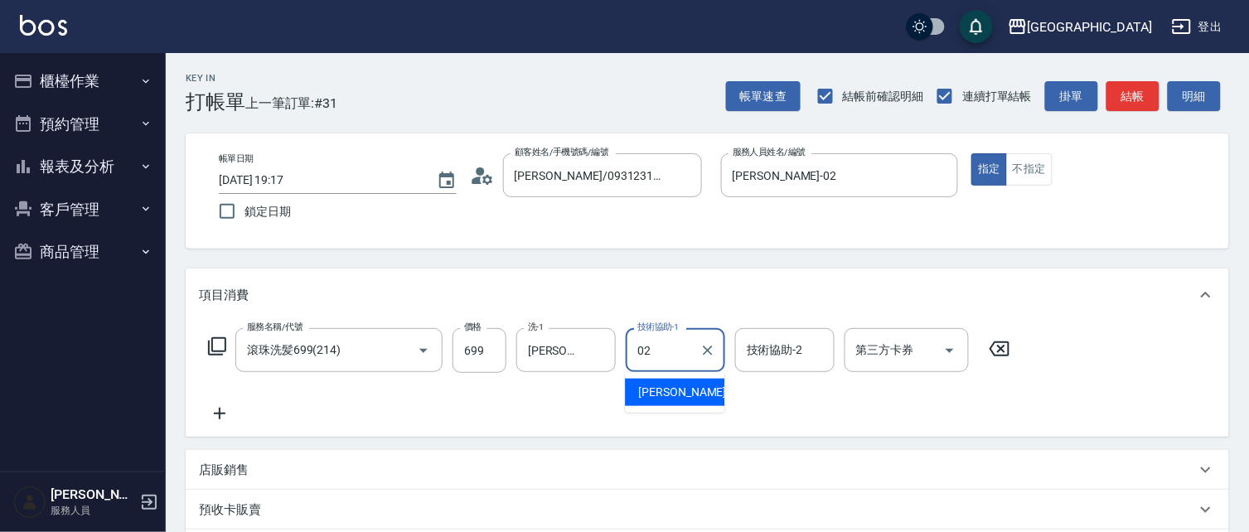
type input "[PERSON_NAME]-02"
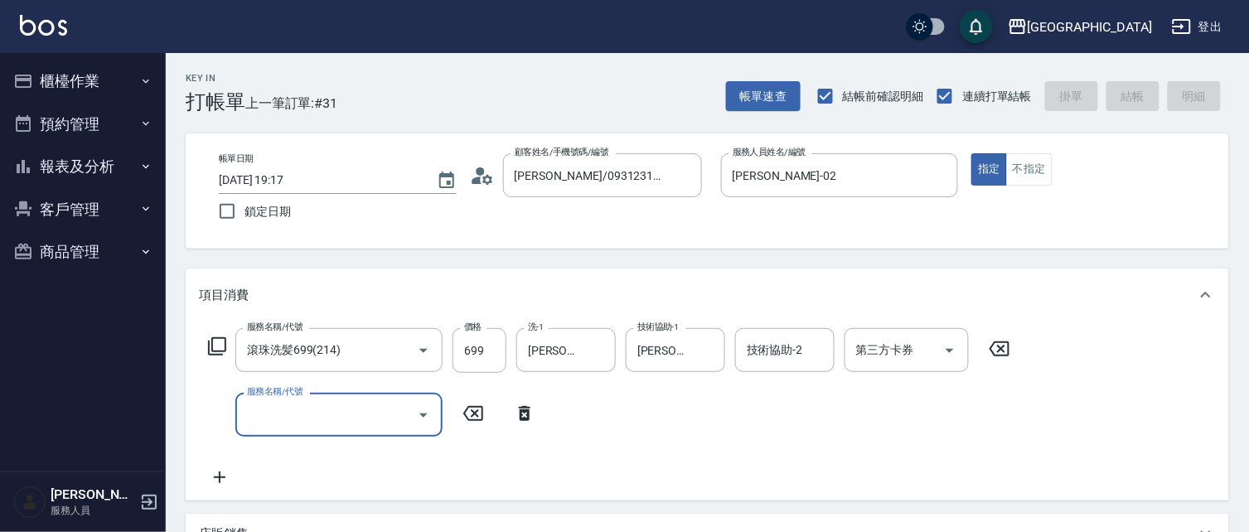
type input "[DATE] 19:18"
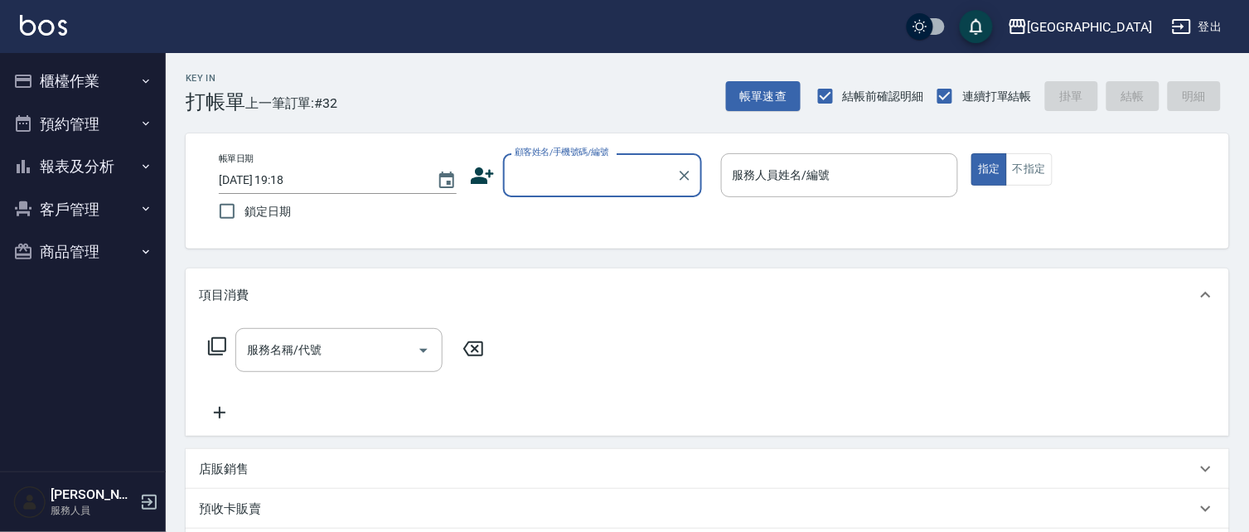
click at [583, 187] on input "顧客姓名/手機號碼/編號" at bounding box center [590, 175] width 159 height 29
